Goal: Feedback & Contribution: Contribute content

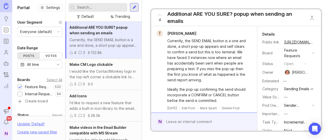
click at [91, 6] on input "text" at bounding box center [101, 8] width 48 height 6
type input "heatmap"
click at [135, 5] on div at bounding box center [135, 7] width 4 height 5
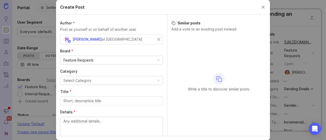
click at [108, 39] on div "at [GEOGRAPHIC_DATA]" at bounding box center [122, 40] width 41 height 6
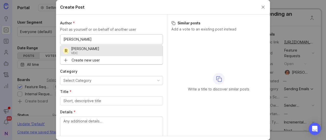
type input "[PERSON_NAME]"
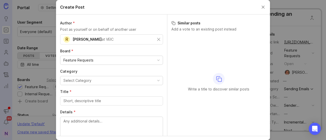
click at [85, 80] on div "Select Category" at bounding box center [77, 81] width 28 height 6
click at [75, 101] on input "Title *" at bounding box center [111, 101] width 96 height 6
click at [73, 131] on textarea "Details *" at bounding box center [111, 127] width 96 height 17
paste textarea "I want to see a heatmap of which sections of an email users spend the most time…"
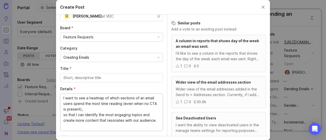
scroll to position [23, 0]
type textarea "I want to see a heatmap of which sections of an email users spend the most time…"
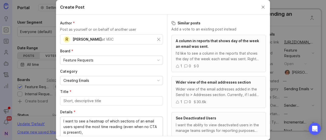
scroll to position [7, 0]
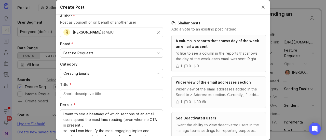
click at [75, 93] on input "Title *" at bounding box center [111, 94] width 96 height 6
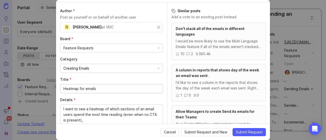
scroll to position [36, 0]
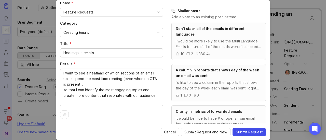
type input "Heatmap in emails"
click at [247, 129] on button "Submit Request" at bounding box center [249, 132] width 33 height 8
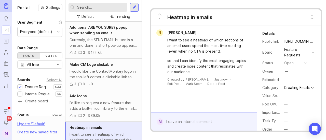
scroll to position [17, 0]
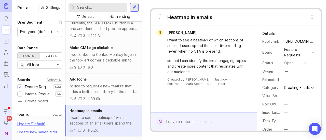
click at [22, 95] on div at bounding box center [19, 94] width 5 height 5
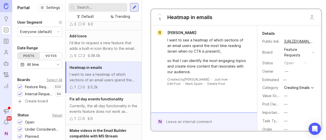
scroll to position [60, 0]
click at [20, 86] on div at bounding box center [19, 88] width 3 height 4
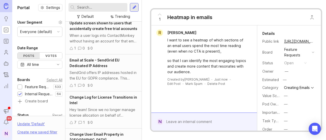
scroll to position [138, 0]
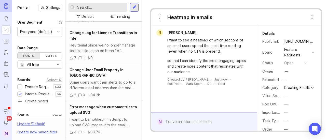
click at [105, 48] on div "Hey team! Since we no longer manage license allocation on behalf of customers, …" at bounding box center [104, 48] width 68 height 11
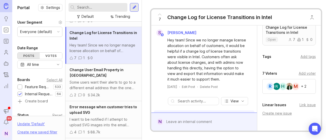
scroll to position [128, 0]
click at [305, 85] on div "+ 2" at bounding box center [303, 86] width 5 height 4
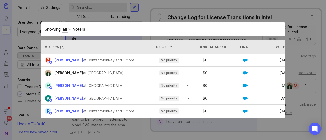
scroll to position [43, 0]
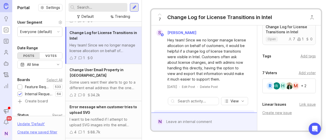
click at [307, 73] on div "Add voter" at bounding box center [307, 73] width 17 height 6
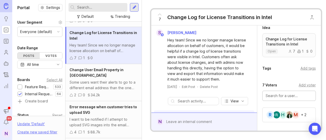
scroll to position [116, 0]
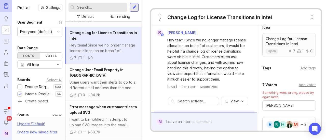
click at [293, 103] on input "[PERSON_NAME]" at bounding box center [289, 106] width 47 height 6
type input "N"
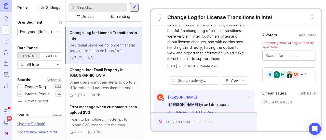
scroll to position [0, 0]
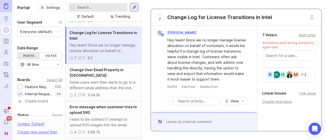
click at [158, 16] on icon at bounding box center [160, 14] width 6 height 6
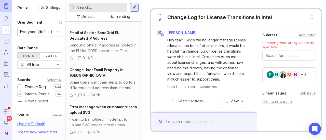
scroll to position [58, 0]
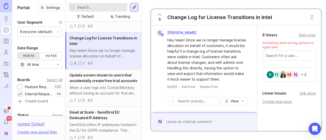
click at [93, 79] on span "Update screen shown to users that accidentally create free trial accounts" at bounding box center [104, 78] width 68 height 10
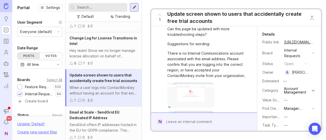
scroll to position [90, 0]
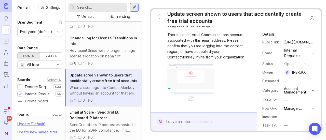
click at [160, 17] on span "1" at bounding box center [160, 20] width 2 height 6
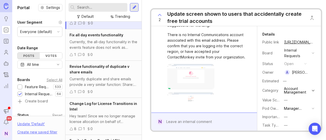
scroll to position [30, 0]
click at [105, 73] on span "Revise functionality of duplicate v share emails" at bounding box center [100, 69] width 60 height 10
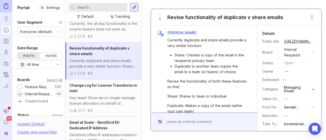
scroll to position [54, 0]
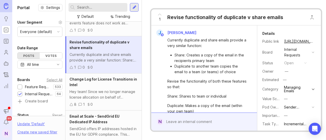
click at [107, 88] on div "Change Log for License Transitions in Intel" at bounding box center [104, 82] width 68 height 11
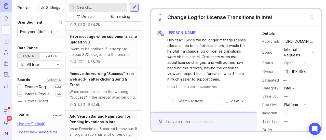
scroll to position [209, 0]
click at [91, 78] on span "Remove the wording "Success" from web add-in after clicking Send & Track" at bounding box center [102, 79] width 64 height 16
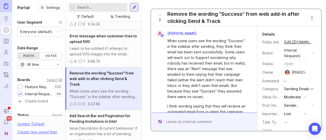
click at [20, 85] on div at bounding box center [19, 87] width 5 height 5
